Goal: Task Accomplishment & Management: Manage account settings

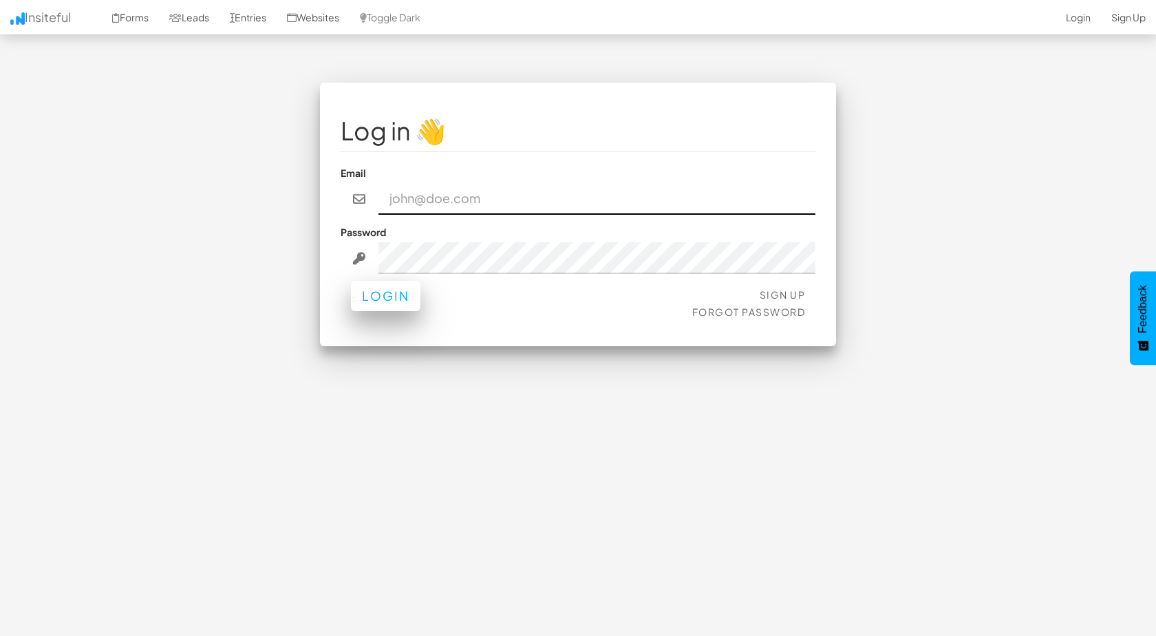
type input "[EMAIL_ADDRESS][DOMAIN_NAME]"
click at [378, 301] on button "Login" at bounding box center [385, 296] width 69 height 30
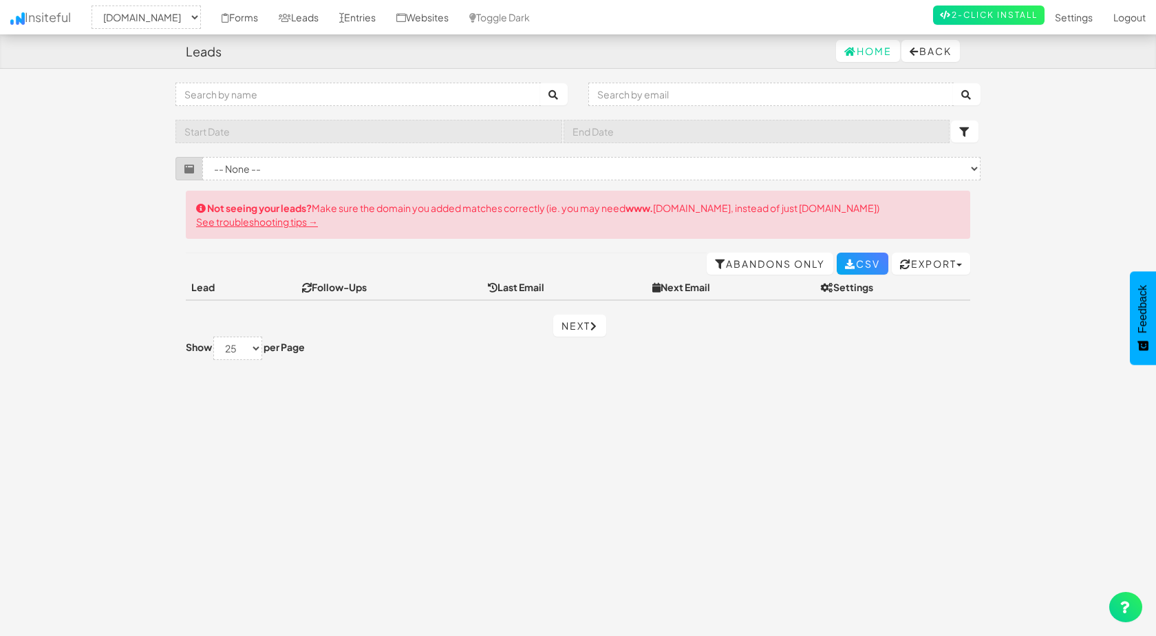
select select "2412"
click at [1085, 14] on link "Settings" at bounding box center [1073, 17] width 58 height 34
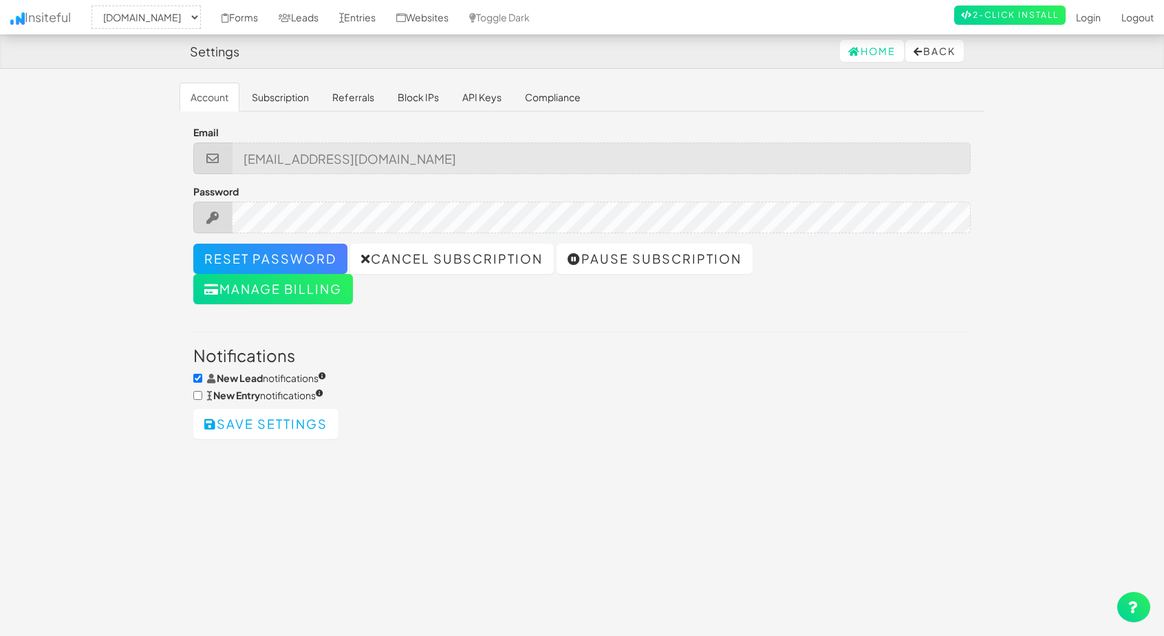
select select "2412"
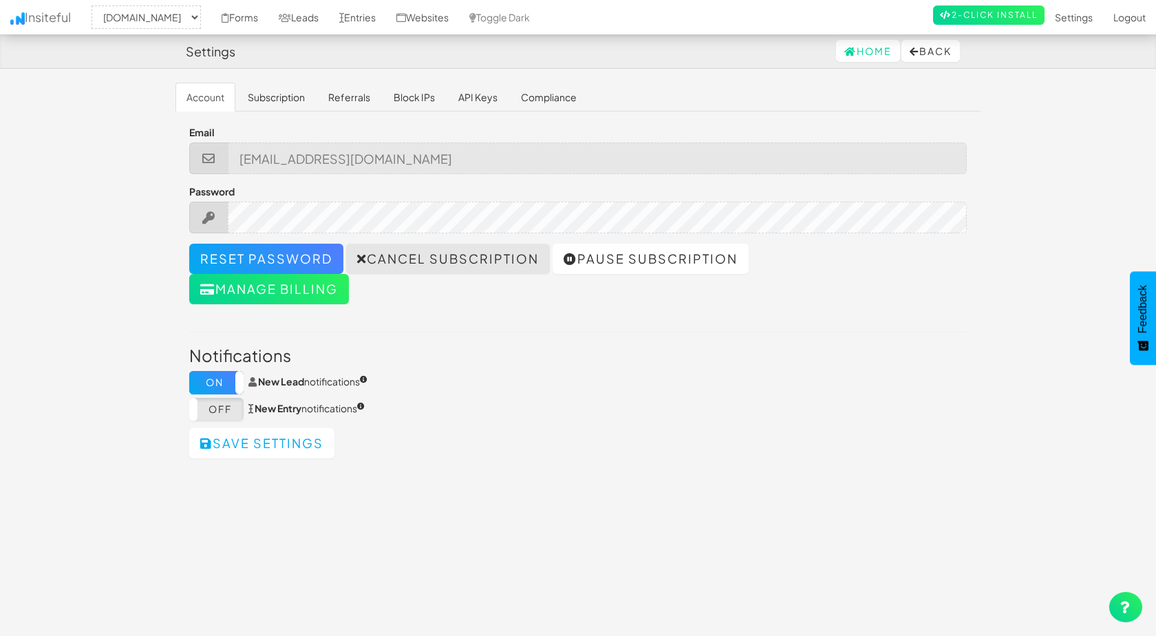
click at [364, 255] on icon at bounding box center [362, 258] width 10 height 12
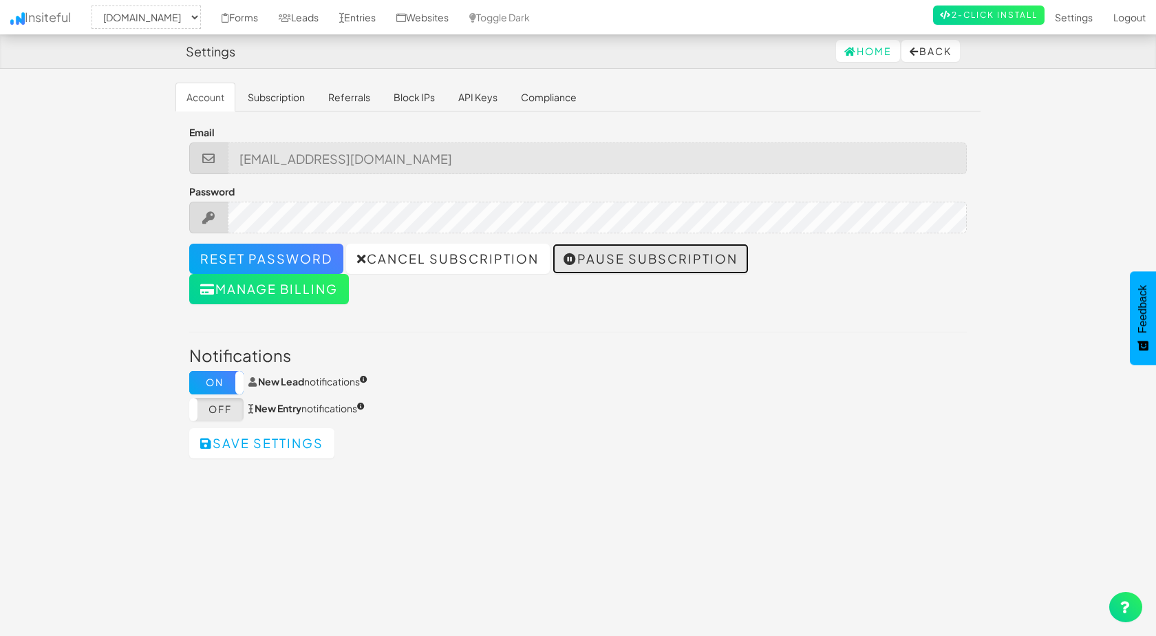
click at [568, 259] on icon at bounding box center [570, 258] width 14 height 12
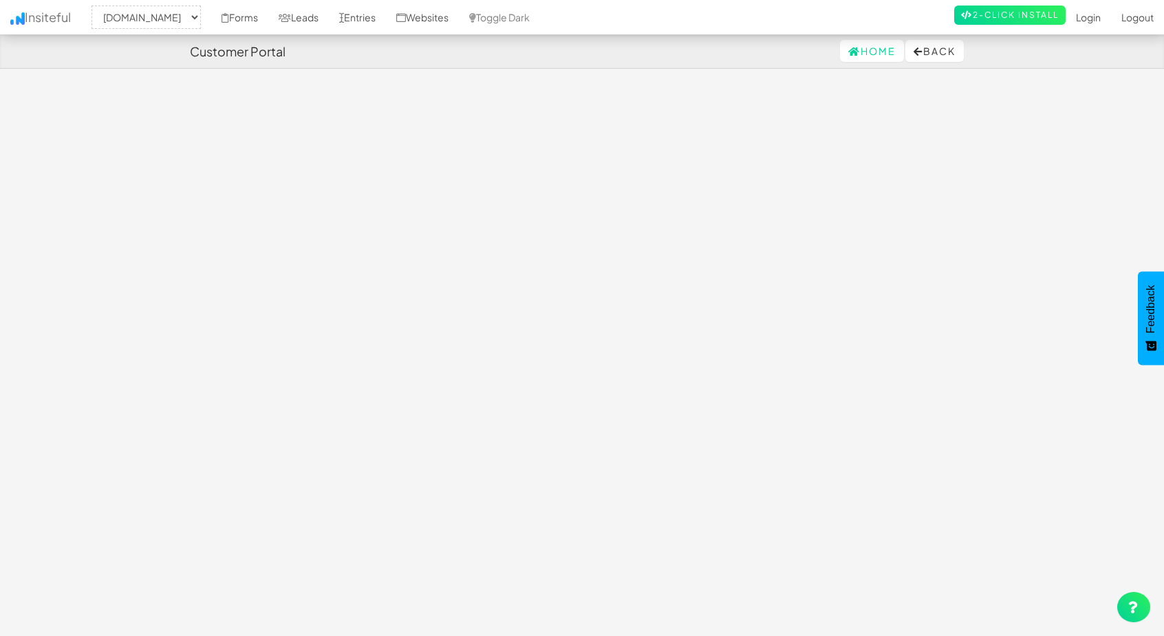
select select "2412"
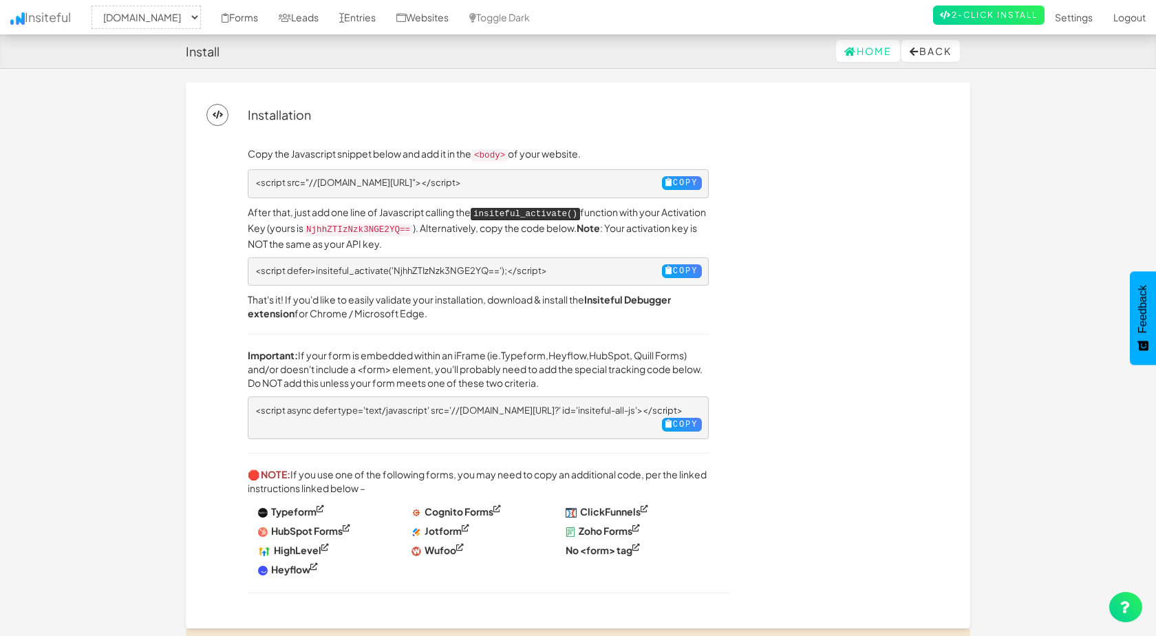
select select "2412"
